Goal: Information Seeking & Learning: Learn about a topic

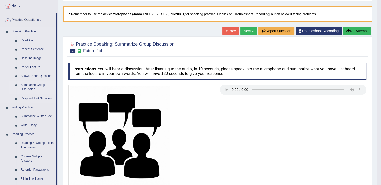
scroll to position [26, 0]
click at [37, 117] on link "Summarize Written Text" at bounding box center [37, 116] width 38 height 9
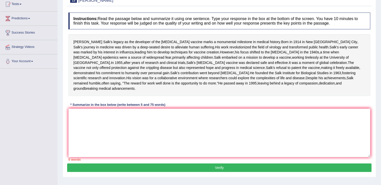
scroll to position [56, 0]
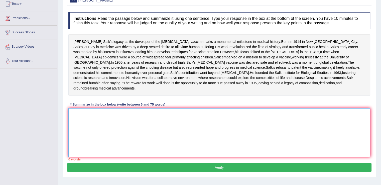
click at [98, 141] on textarea at bounding box center [219, 132] width 302 height 49
type textarea "T"
click at [83, 138] on textarea "Jonas salk's" at bounding box center [219, 132] width 302 height 49
click at [102, 137] on textarea "Jonas Salk's" at bounding box center [219, 132] width 302 height 49
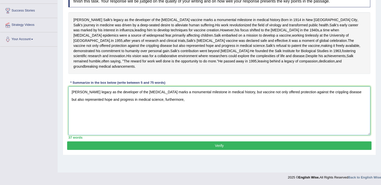
scroll to position [79, 0]
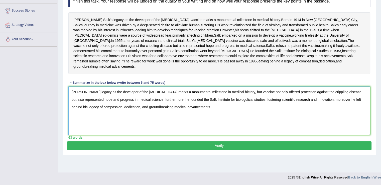
click at [338, 124] on textarea "Jonas Salk's legacy as the developer of the polio vaccine marks a monumental mi…" at bounding box center [219, 110] width 302 height 49
type textarea "Jonas Salk's legacy as the developer of the polio vaccine marks a monumental mi…"
click at [229, 150] on button "Verify" at bounding box center [219, 145] width 304 height 9
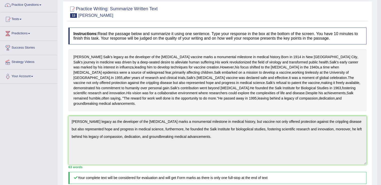
scroll to position [23, 0]
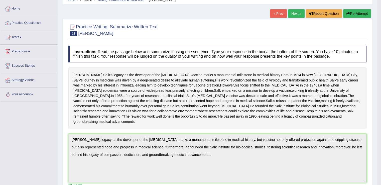
click at [295, 15] on link "Next »" at bounding box center [296, 13] width 17 height 9
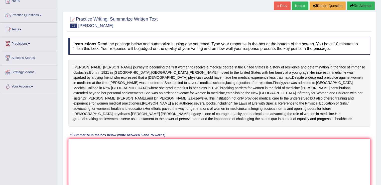
scroll to position [42, 0]
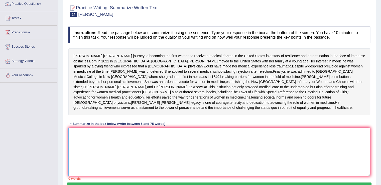
click at [112, 167] on textarea at bounding box center [219, 152] width 302 height 49
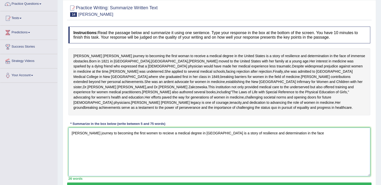
click at [112, 167] on textarea "Elizabeth Blackwell's journey to becoming the first women to recieve a medical …" at bounding box center [219, 152] width 302 height 49
click at [317, 158] on textarea "Elizabeth Blackwell's journey to becoming the first women to recieve a medical …" at bounding box center [219, 152] width 302 height 49
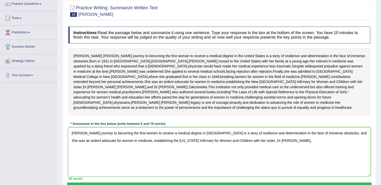
click at [317, 151] on div "Instructions: Read the passage below and summarize it using one sentence. Type …" at bounding box center [219, 103] width 304 height 158
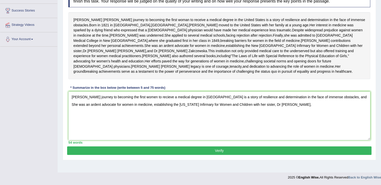
scroll to position [95, 0]
click at [299, 115] on textarea "Elizabeth Blackwell's journey to becoming the first women to recieve a medical …" at bounding box center [219, 115] width 302 height 49
click at [299, 130] on textarea "Elizabeth Blackwell's journey to becoming the first women to recieve a medical …" at bounding box center [219, 115] width 302 height 49
type textarea "Elizabeth Blackwell's journey to becoming the first women to recieve a medical …"
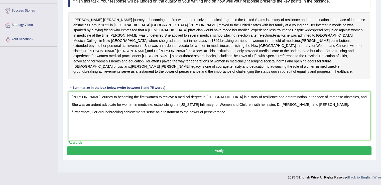
click at [224, 155] on button "Verify" at bounding box center [219, 150] width 304 height 9
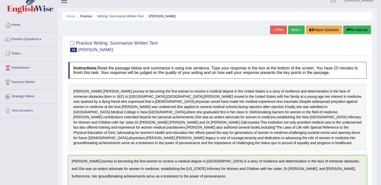
scroll to position [0, 0]
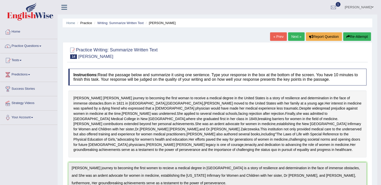
click at [296, 36] on link "Next »" at bounding box center [296, 36] width 17 height 9
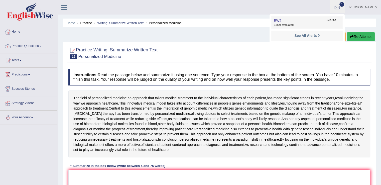
click at [292, 22] on link "EW2 Oct 4, 2025 Exam evaluated" at bounding box center [307, 22] width 69 height 11
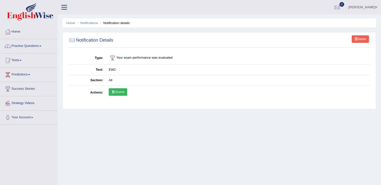
click at [120, 90] on link "Scores" at bounding box center [118, 92] width 19 height 8
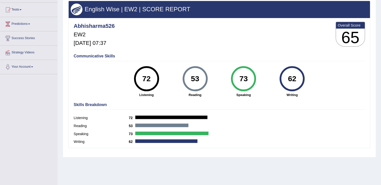
drag, startPoint x: 383, startPoint y: 67, endPoint x: 384, endPoint y: 100, distance: 33.1
click at [381, 100] on html "Toggle navigation Home Practice Questions Speaking Practice Read Aloud Repeat S…" at bounding box center [190, 41] width 381 height 185
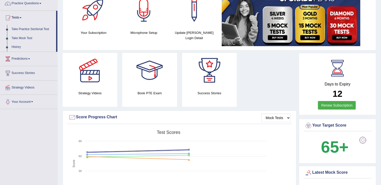
scroll to position [43, 0]
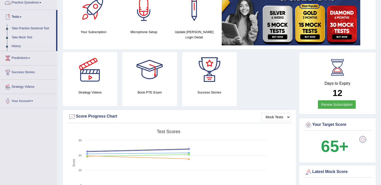
click at [22, 37] on link "Take Mock Test" at bounding box center [32, 37] width 47 height 9
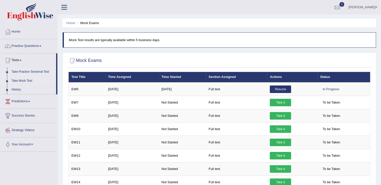
click at [33, 72] on link "Take Practice Sectional Test" at bounding box center [32, 71] width 47 height 9
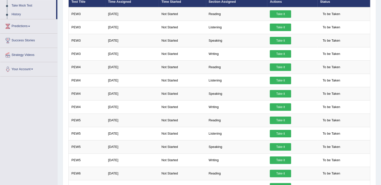
scroll to position [80, 0]
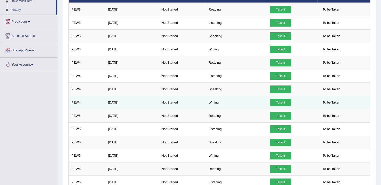
click at [278, 103] on link "Take it" at bounding box center [280, 103] width 21 height 8
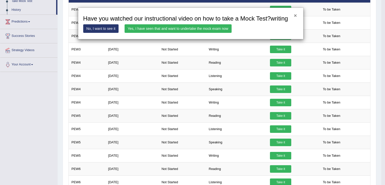
click at [296, 15] on button "×" at bounding box center [295, 15] width 3 height 5
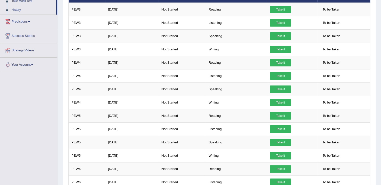
scroll to position [0, 0]
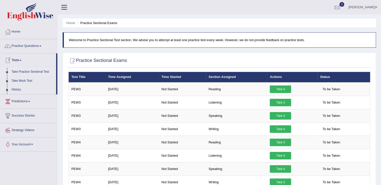
click at [36, 71] on link "Take Practice Sectional Test" at bounding box center [32, 71] width 47 height 9
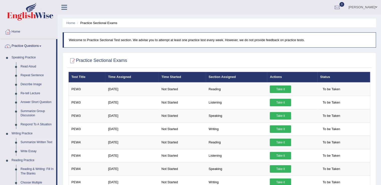
click at [35, 143] on link "Summarize Written Text" at bounding box center [37, 142] width 38 height 9
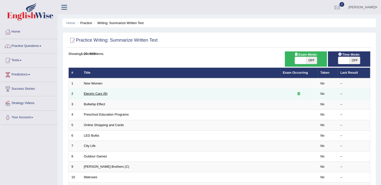
click at [96, 93] on link "Electric Cars (B)" at bounding box center [96, 94] width 24 height 4
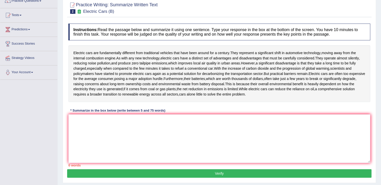
scroll to position [48, 0]
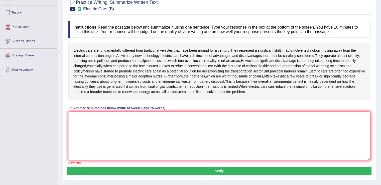
click at [381, 107] on html "Toggle navigation Home Practice Questions Speaking Practice Read Aloud Repeat S…" at bounding box center [190, 44] width 381 height 185
click at [82, 125] on textarea at bounding box center [219, 136] width 302 height 49
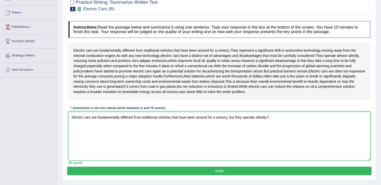
click at [241, 118] on textarea "Electric cars are fundamentally different from traditional vehicles that have b…" at bounding box center [219, 136] width 302 height 49
click at [236, 116] on textarea "Electric cars are fundamentally different from traditional vehicles that have b…" at bounding box center [219, 136] width 302 height 49
click at [242, 116] on textarea "Electric cars are fundamentally different from traditional vehicles that have b…" at bounding box center [219, 136] width 302 height 49
click at [279, 118] on textarea "Electric cars are fundamentally different from traditional vehicles that have b…" at bounding box center [219, 136] width 302 height 49
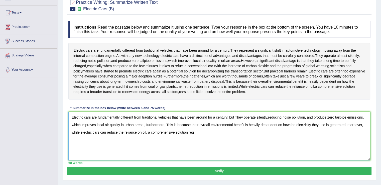
click at [207, 124] on textarea "Electric cars are fundamentally different from traditional vehicles that have b…" at bounding box center [219, 136] width 302 height 49
click at [198, 132] on textarea "Electric cars are fundamentally different from traditional vehicles that have b…" at bounding box center [219, 136] width 302 height 49
type textarea "Electric cars are fundamentally different from traditional vehicles that have b…"
click at [231, 171] on button "Verify" at bounding box center [219, 171] width 304 height 9
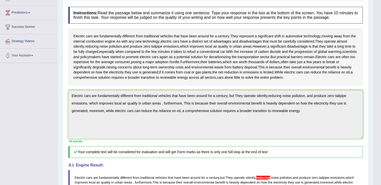
scroll to position [0, 0]
